Goal: Transaction & Acquisition: Download file/media

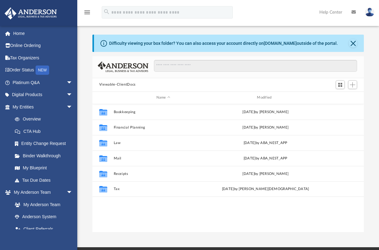
scroll to position [136, 267]
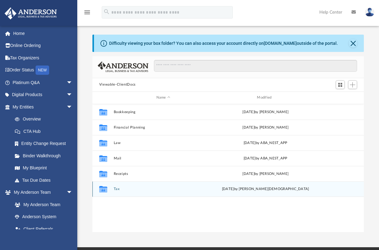
click at [117, 190] on button "Tax" at bounding box center [162, 189] width 99 height 4
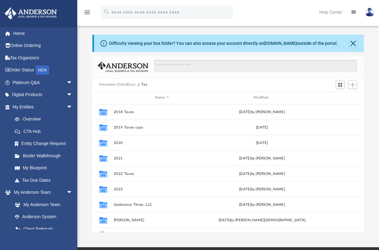
scroll to position [0, 0]
drag, startPoint x: 370, startPoint y: 63, endPoint x: 353, endPoint y: 44, distance: 24.9
click at [353, 44] on div "Difficulty viewing your box folder? You can also access your account directly o…" at bounding box center [228, 133] width 302 height 197
click at [353, 44] on button "Close" at bounding box center [352, 43] width 9 height 9
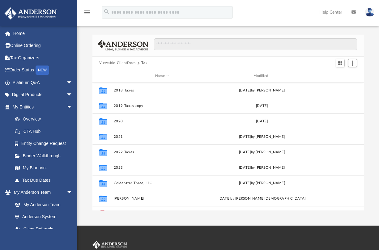
click at [205, 67] on div "Viewable-ClientDocs Tax" at bounding box center [227, 64] width 271 height 14
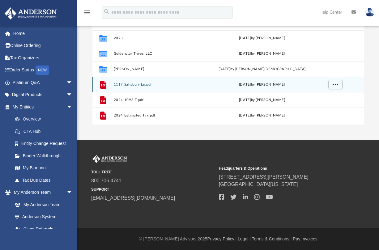
click at [139, 84] on button "1117 Salisbury Ln.pdf" at bounding box center [161, 84] width 97 height 4
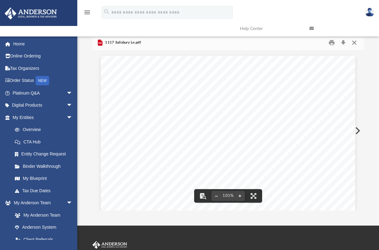
click at [354, 43] on button "Close" at bounding box center [353, 43] width 11 height 10
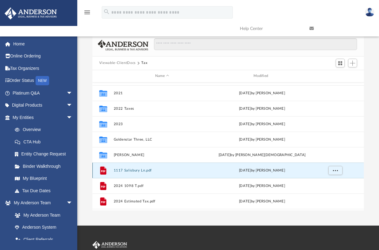
click at [146, 172] on button "1117 Salisbury Ln.pdf" at bounding box center [161, 170] width 97 height 4
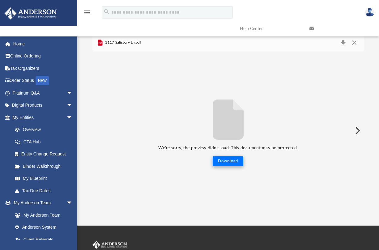
click at [222, 163] on button "Download" at bounding box center [228, 161] width 31 height 10
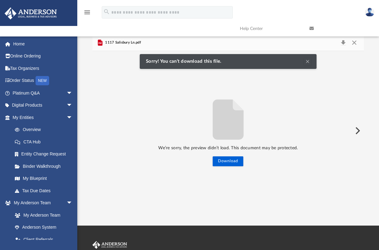
click at [170, 117] on div "We’re sorry, the preview didn’t load. This document may be protected. Download" at bounding box center [227, 131] width 271 height 72
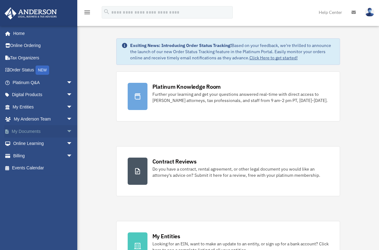
click at [27, 129] on link "My Documents arrow_drop_down" at bounding box center [43, 131] width 78 height 12
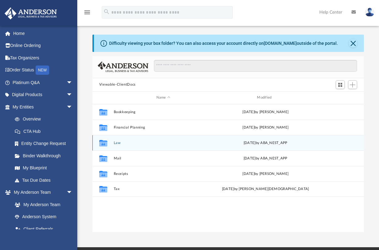
scroll to position [136, 267]
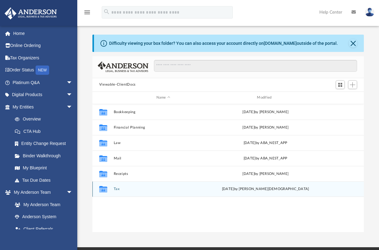
click at [117, 188] on button "Tax" at bounding box center [162, 189] width 99 height 4
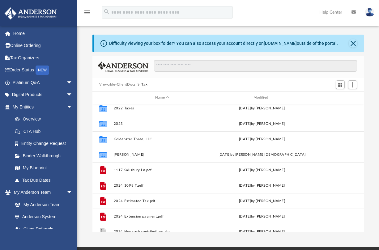
scroll to position [66, 0]
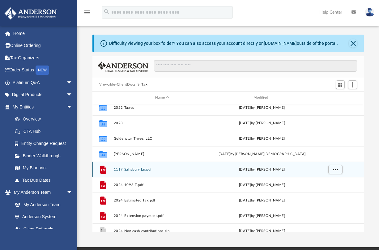
click at [141, 170] on button "1117 Salisbury Ln.pdf" at bounding box center [161, 169] width 97 height 4
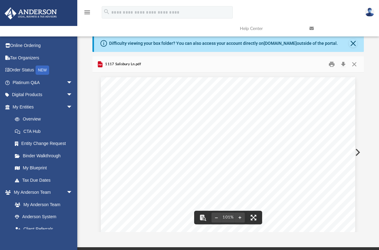
scroll to position [0, 0]
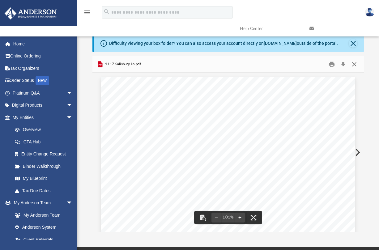
click at [355, 67] on button "Close" at bounding box center [353, 64] width 11 height 10
